Goal: Transaction & Acquisition: Purchase product/service

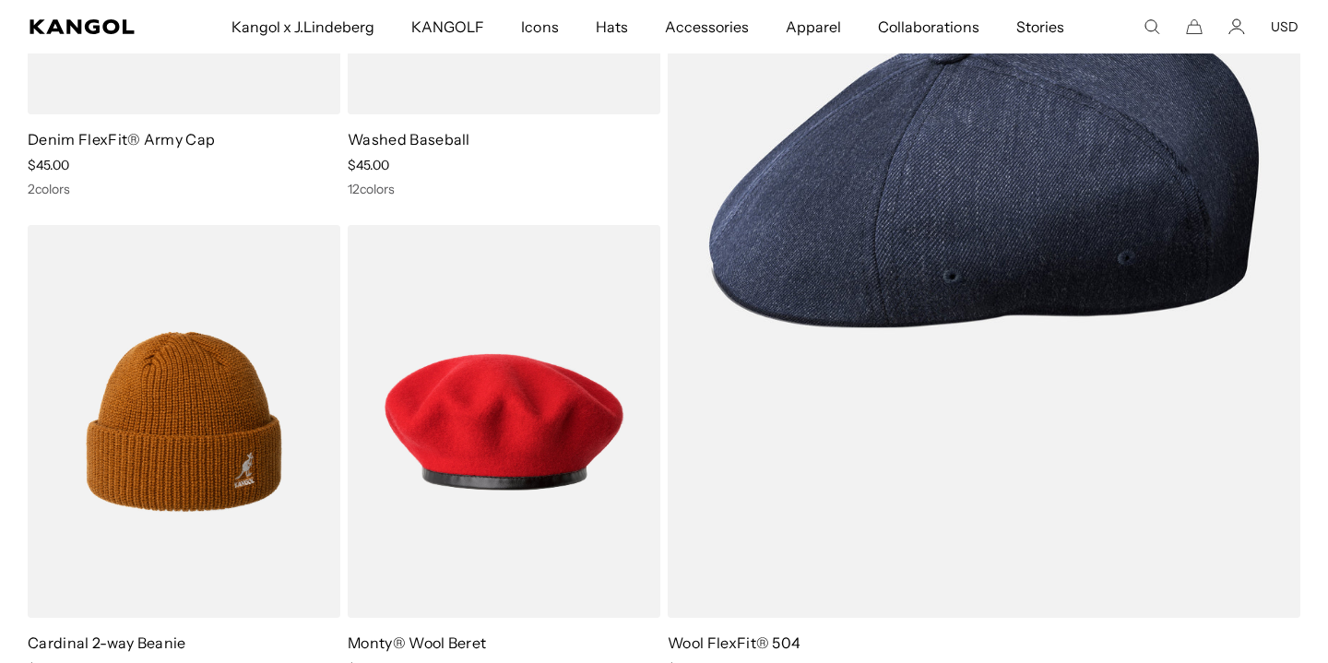
scroll to position [4721, 0]
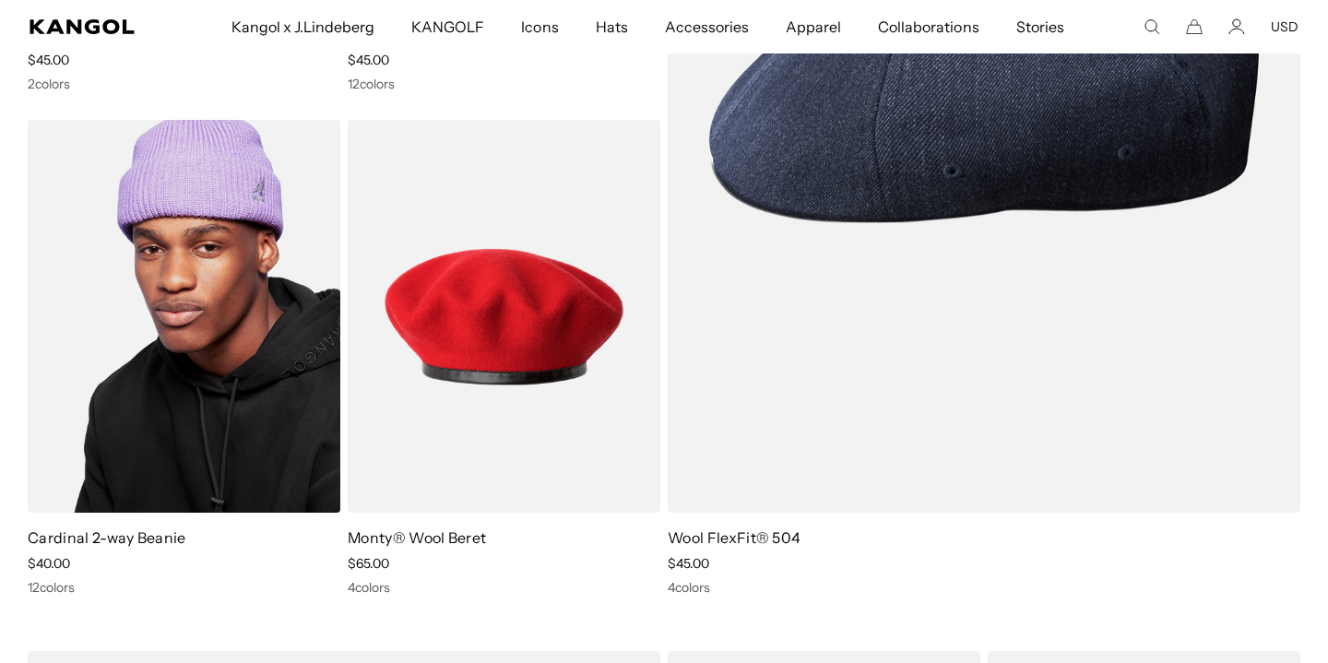
click at [170, 353] on img at bounding box center [184, 316] width 313 height 393
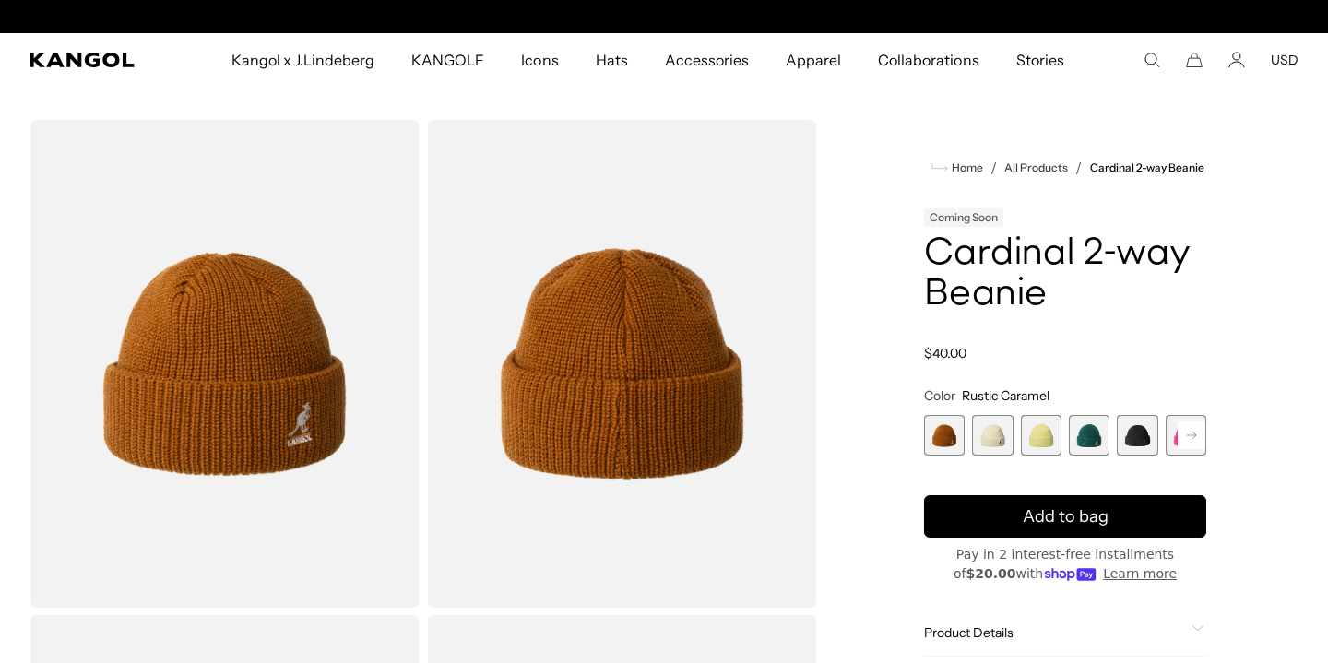
scroll to position [0, 380]
click at [991, 440] on span "2 of 14" at bounding box center [992, 435] width 41 height 41
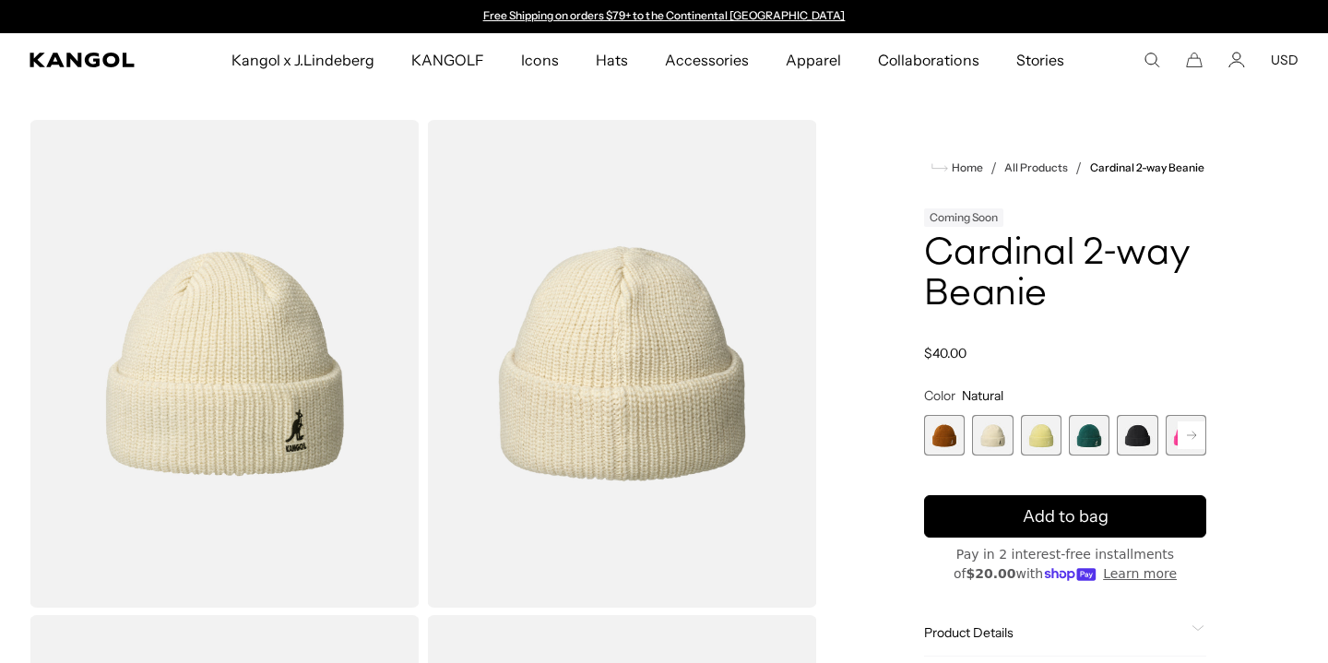
click at [1042, 439] on span "3 of 14" at bounding box center [1041, 435] width 41 height 41
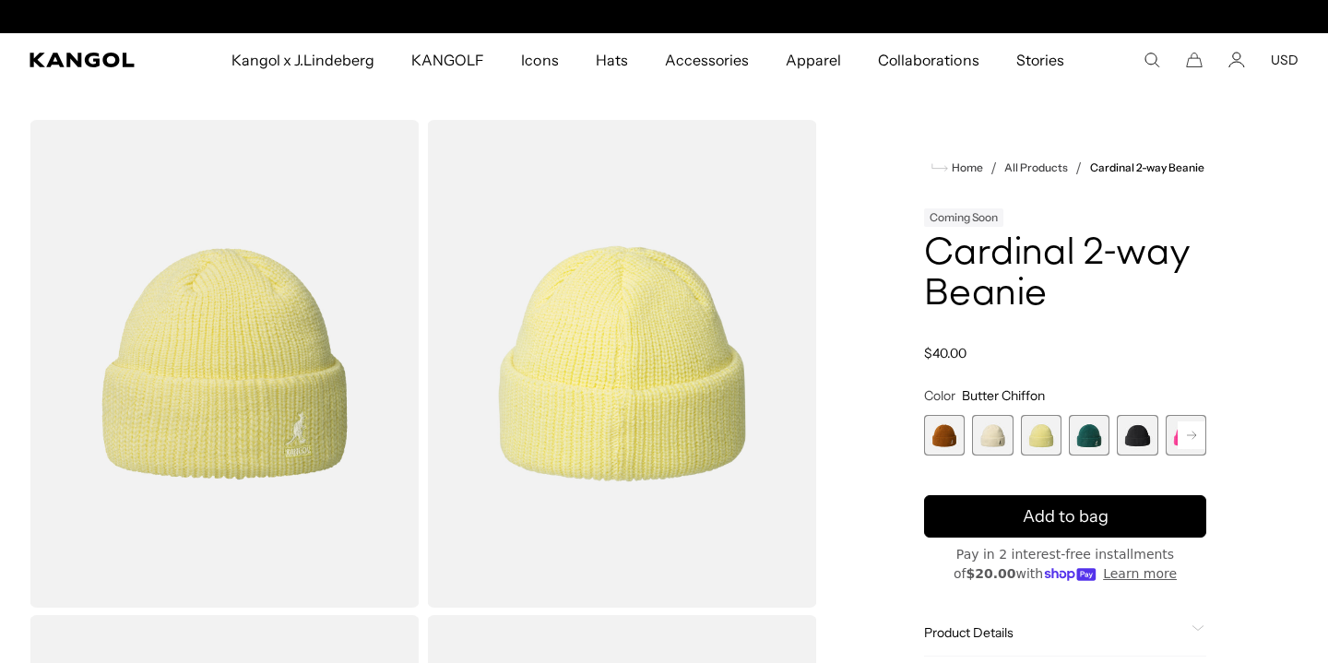
click at [1085, 439] on span "4 of 14" at bounding box center [1089, 435] width 41 height 41
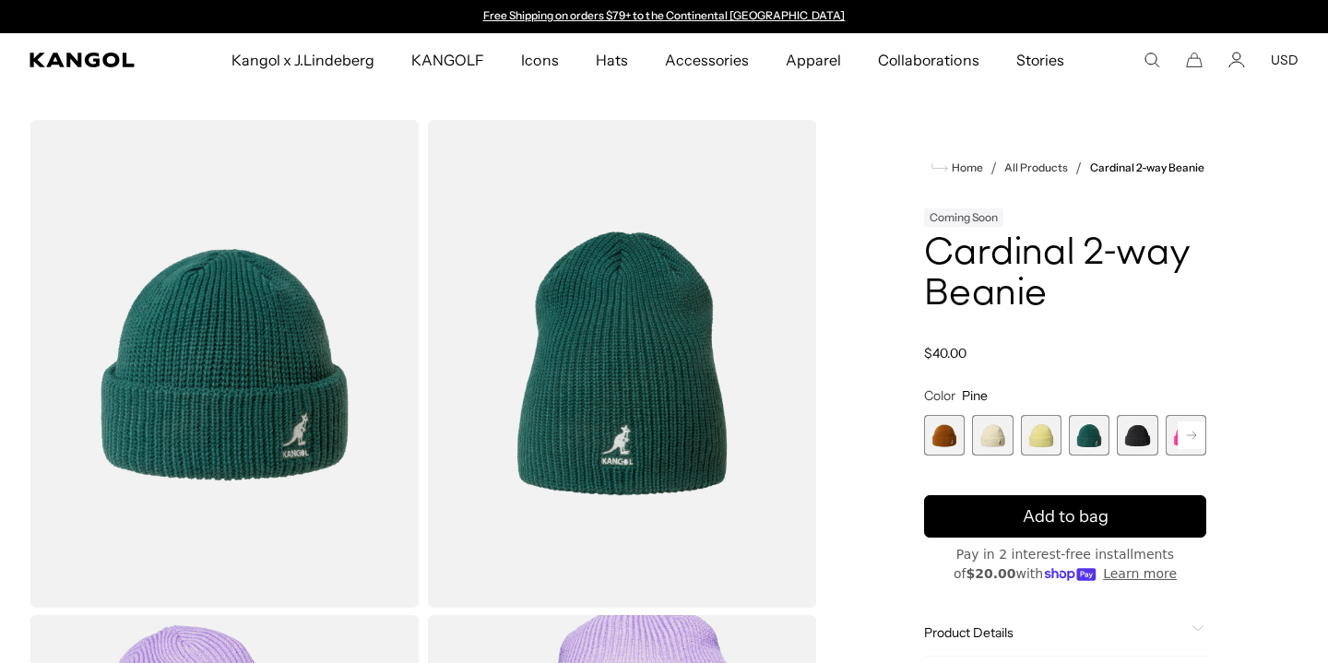
click at [1133, 435] on span "5 of 14" at bounding box center [1137, 435] width 41 height 41
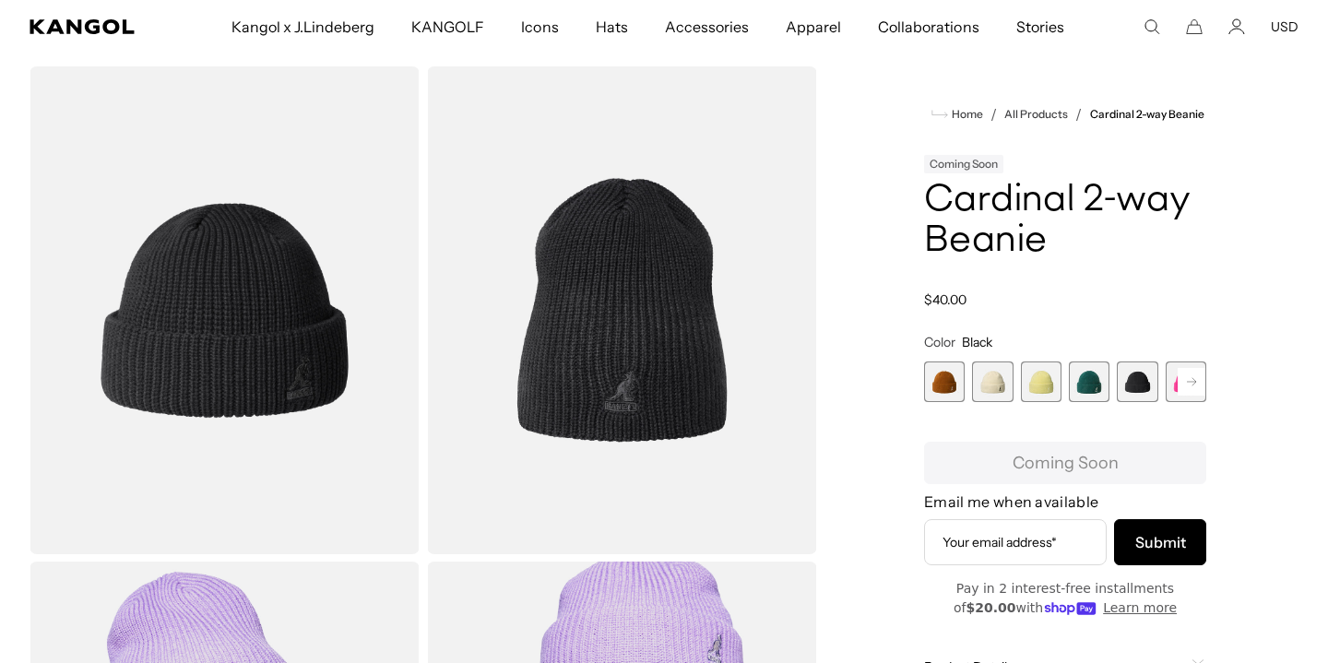
scroll to position [46, 0]
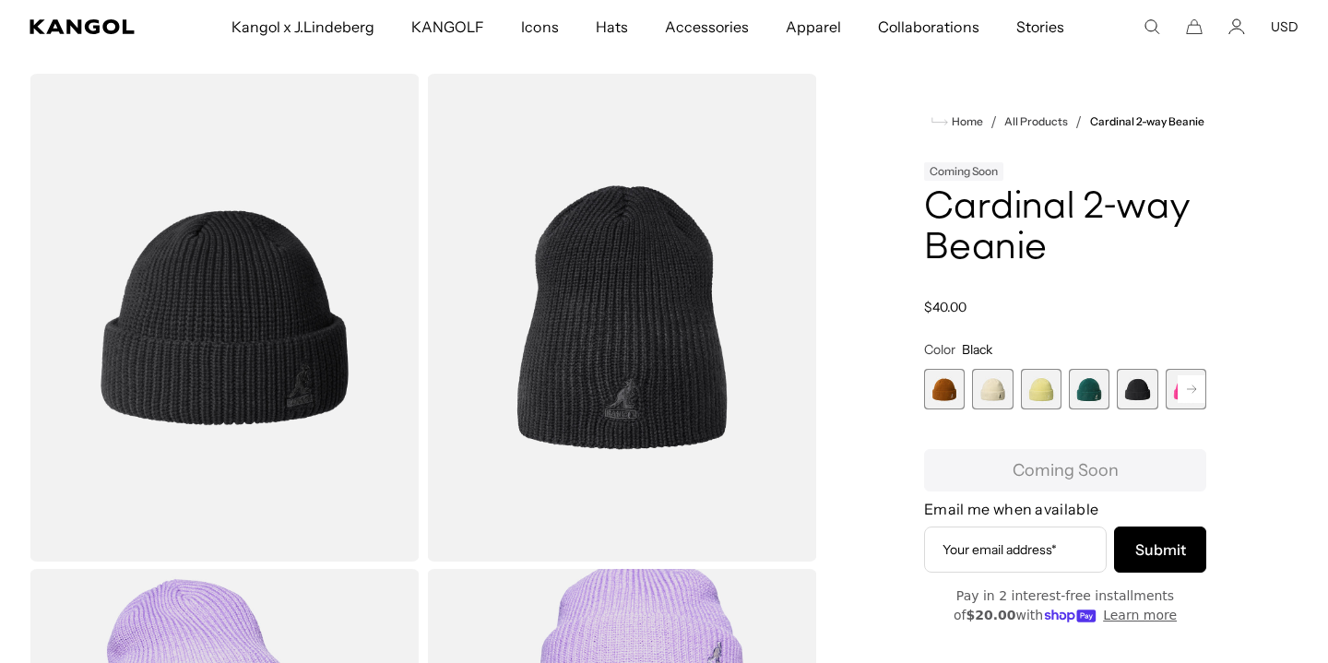
click at [260, 396] on img "Gallery Viewer" at bounding box center [225, 318] width 390 height 488
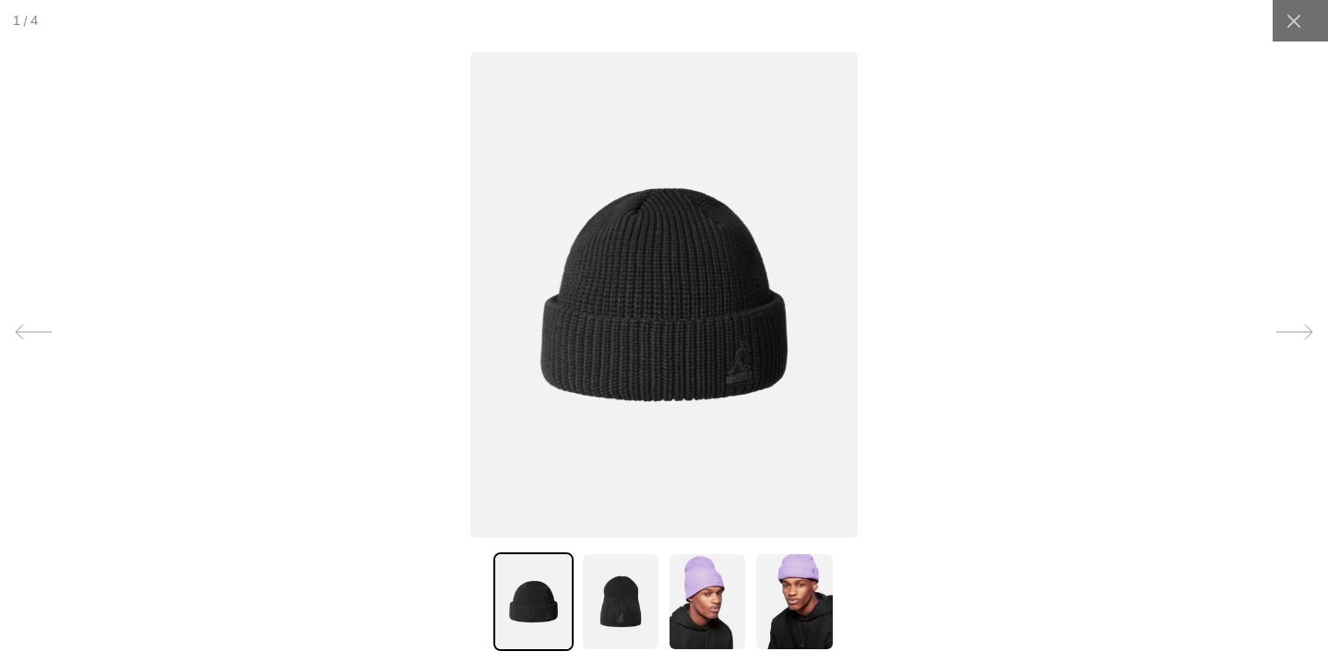
scroll to position [0, 0]
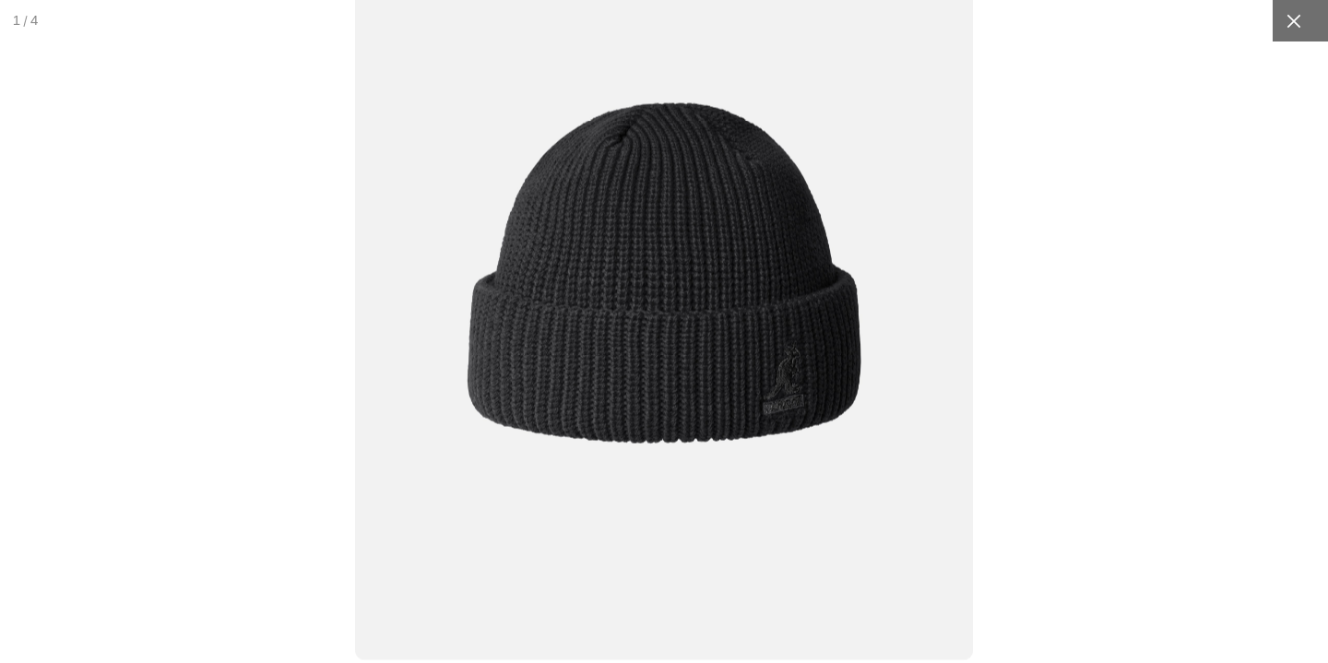
click at [1295, 16] on icon at bounding box center [1293, 21] width 18 height 18
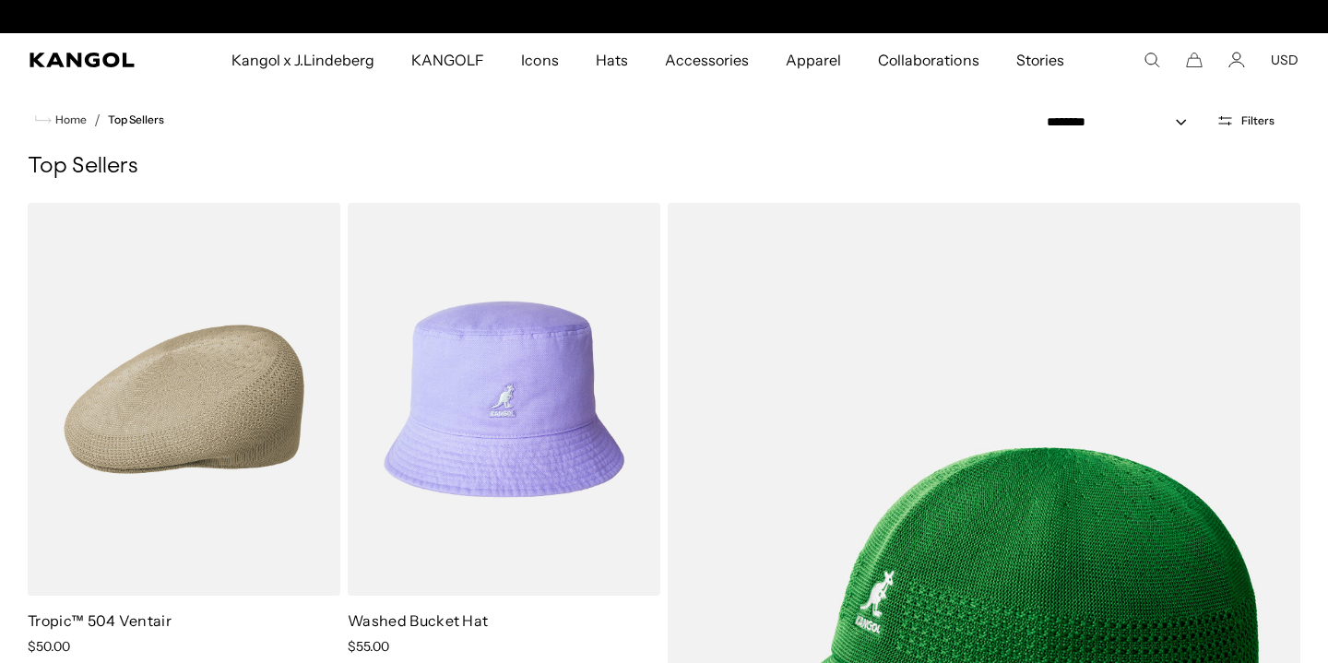
scroll to position [0, 380]
click at [1149, 59] on icon "Search here" at bounding box center [1151, 60] width 17 height 17
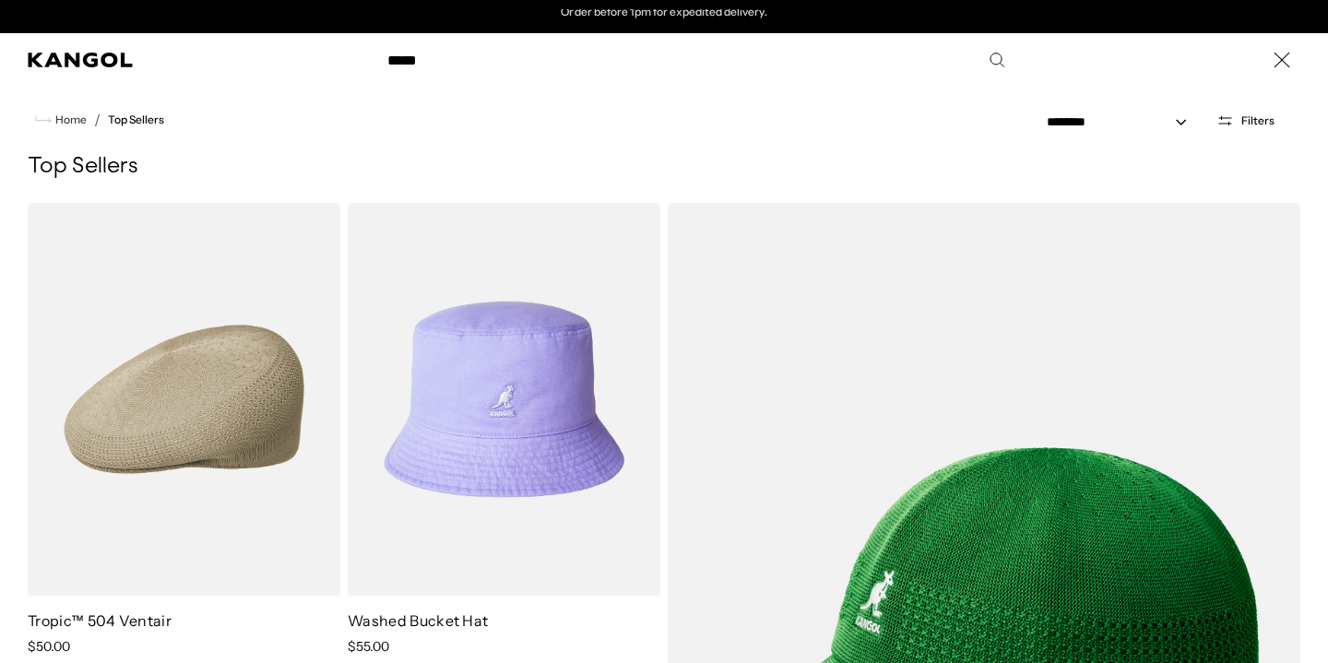
type input "******"
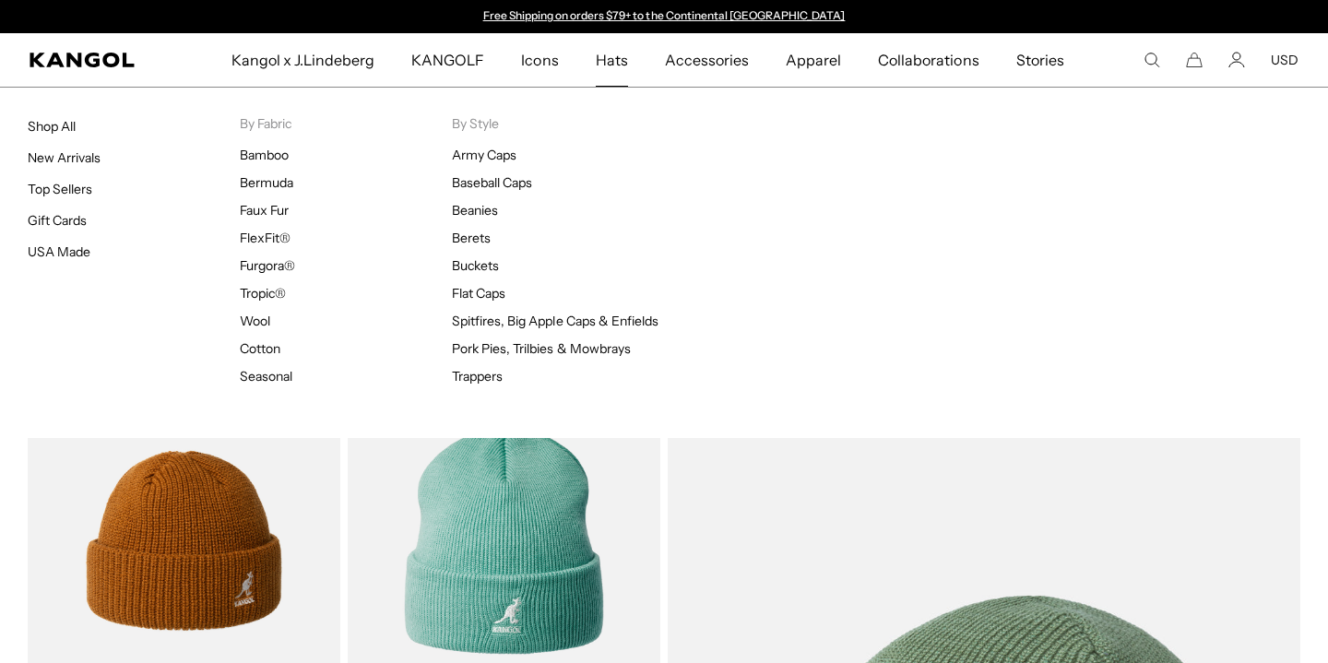
scroll to position [90, 0]
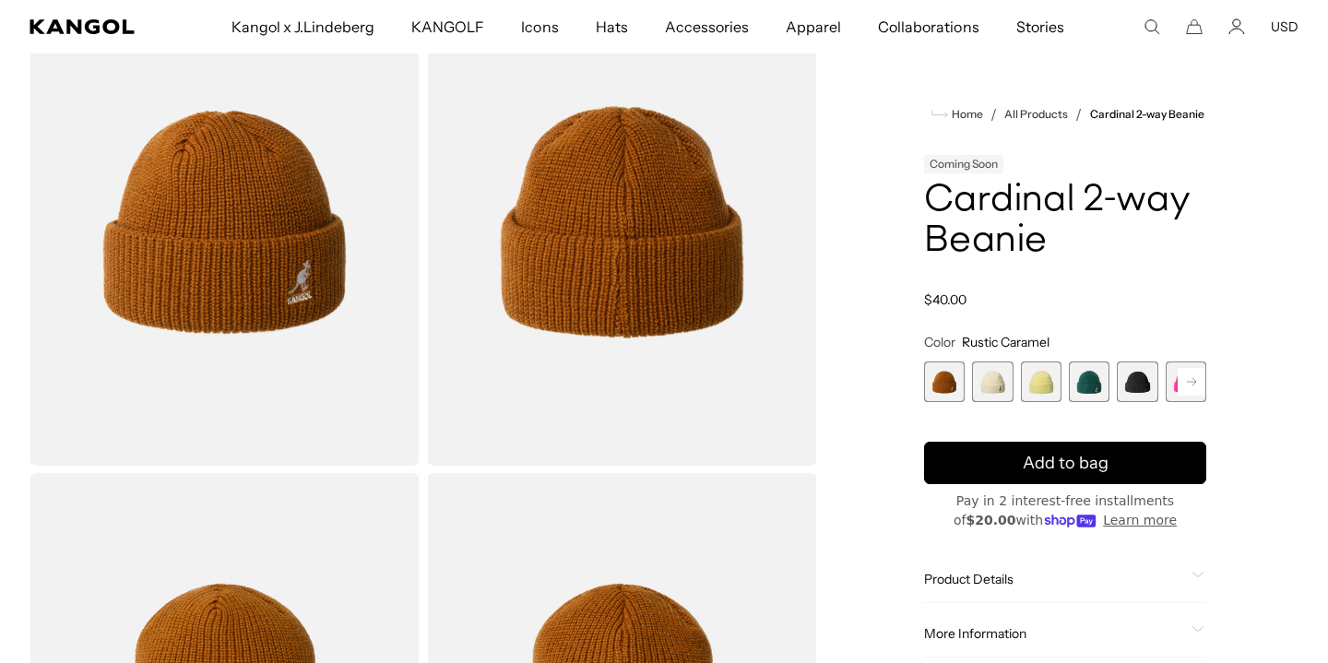
scroll to position [50, 0]
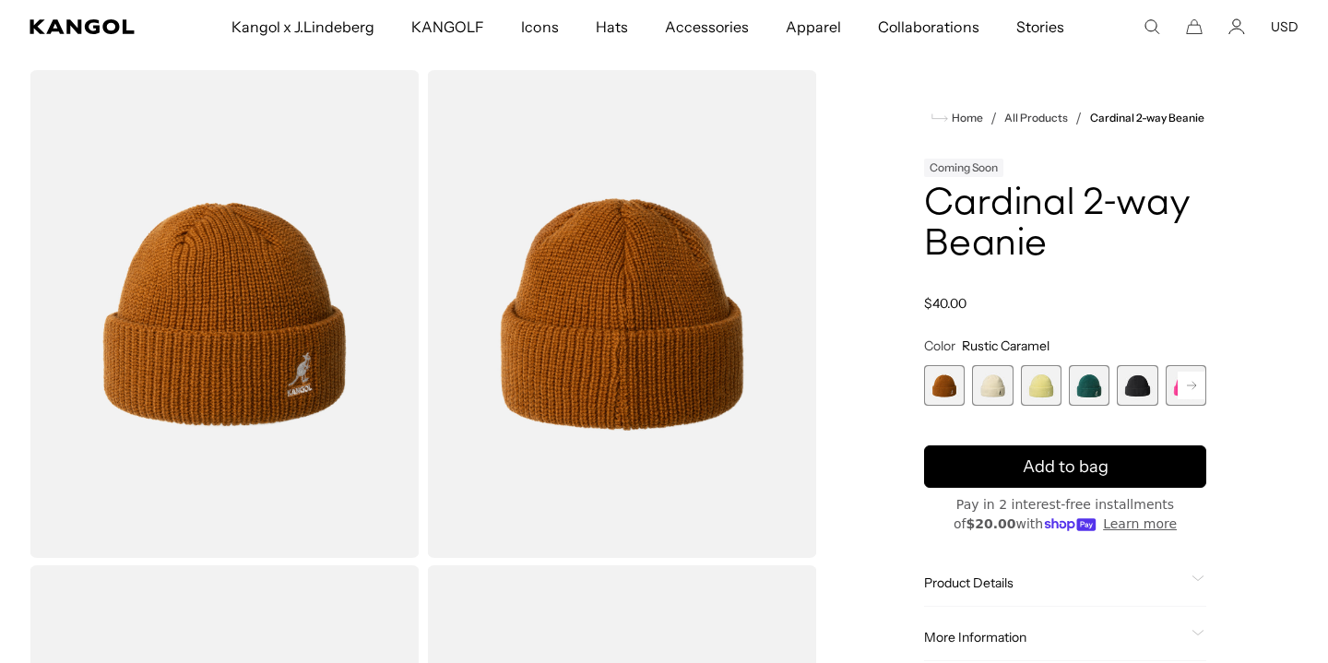
click at [941, 388] on span "1 of 14" at bounding box center [944, 385] width 41 height 41
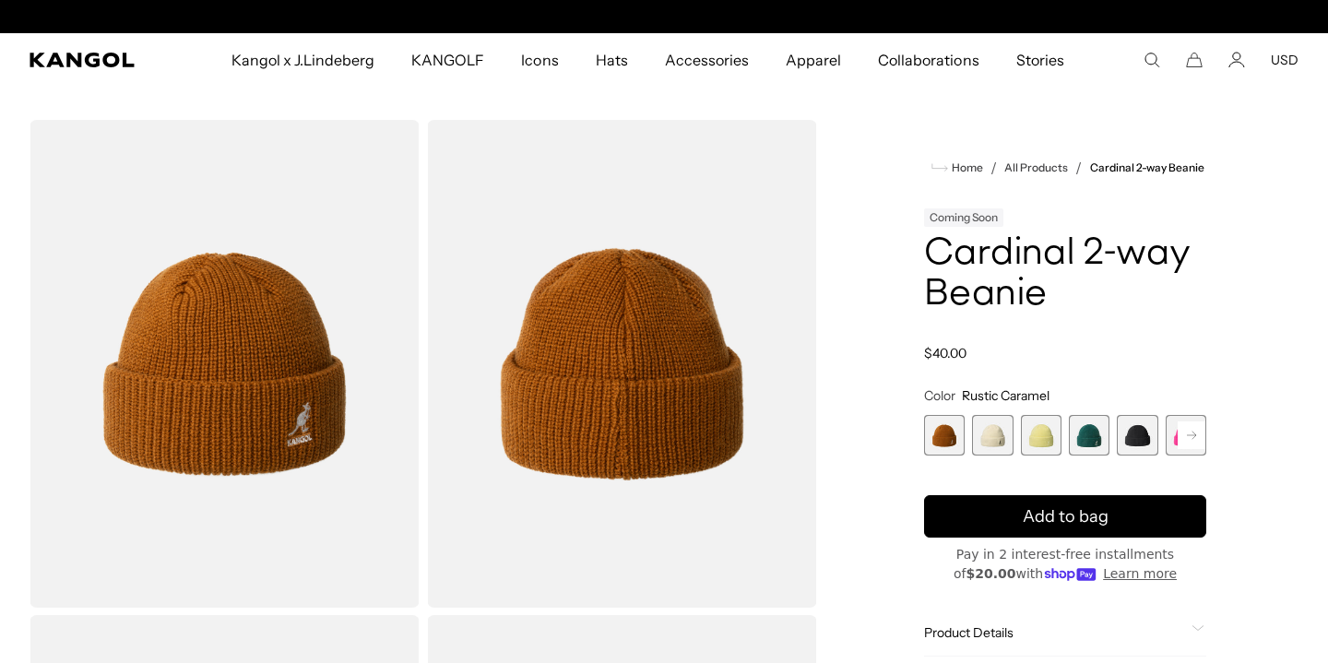
scroll to position [0, 0]
